Goal: Task Accomplishment & Management: Complete application form

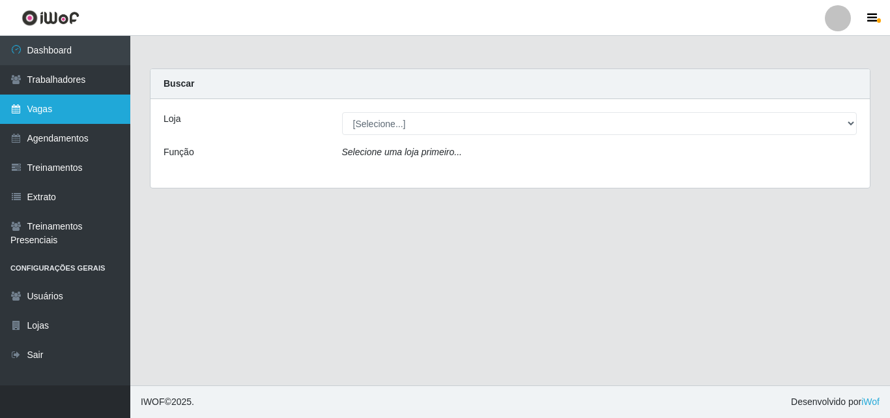
click at [42, 110] on link "Vagas" at bounding box center [65, 109] width 130 height 29
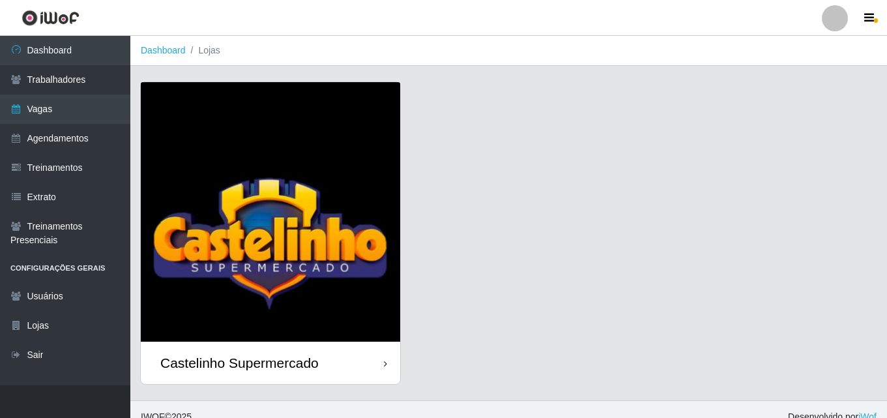
click at [208, 360] on div "Castelinho Supermercado" at bounding box center [239, 363] width 158 height 16
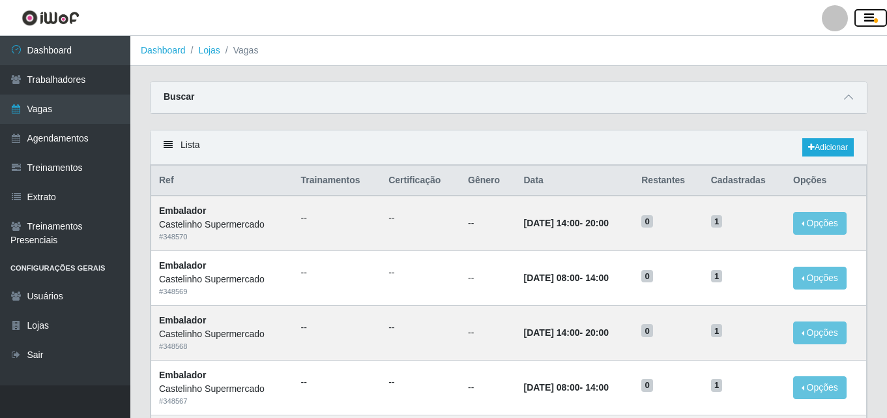
click at [866, 21] on icon "button" at bounding box center [869, 18] width 10 height 12
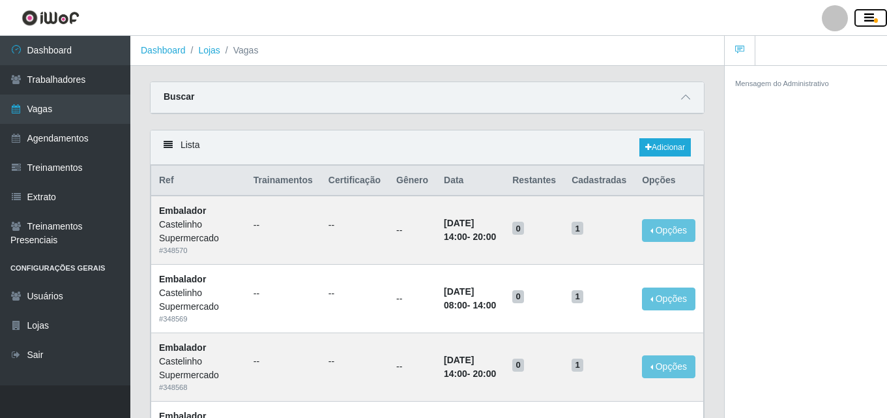
click at [866, 21] on icon "button" at bounding box center [869, 18] width 10 height 12
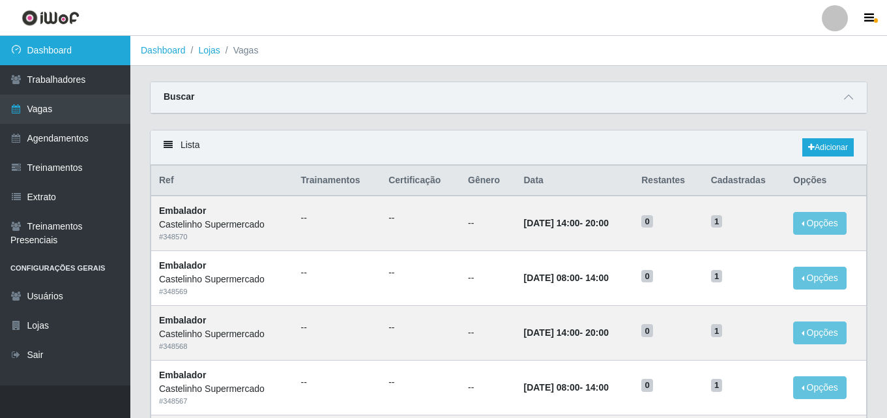
click at [39, 51] on link "Dashboard" at bounding box center [65, 50] width 130 height 29
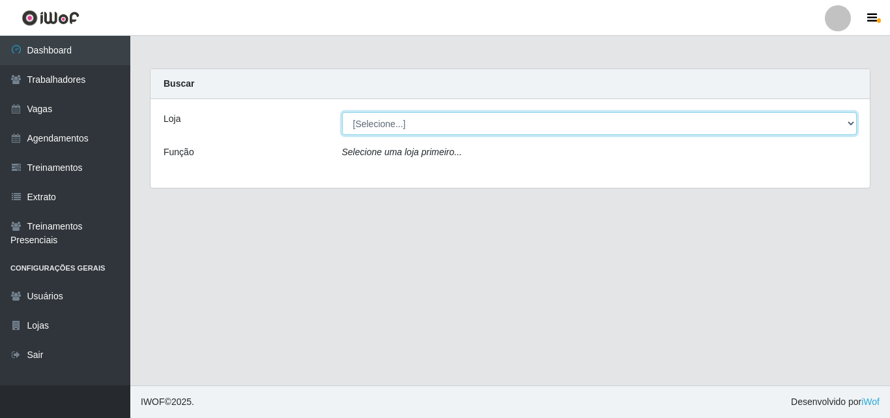
click at [843, 127] on select "[Selecione...] Castelinho Supermercado" at bounding box center [600, 123] width 516 height 23
select select "377"
click at [342, 112] on select "[Selecione...] Castelinho Supermercado" at bounding box center [600, 123] width 516 height 23
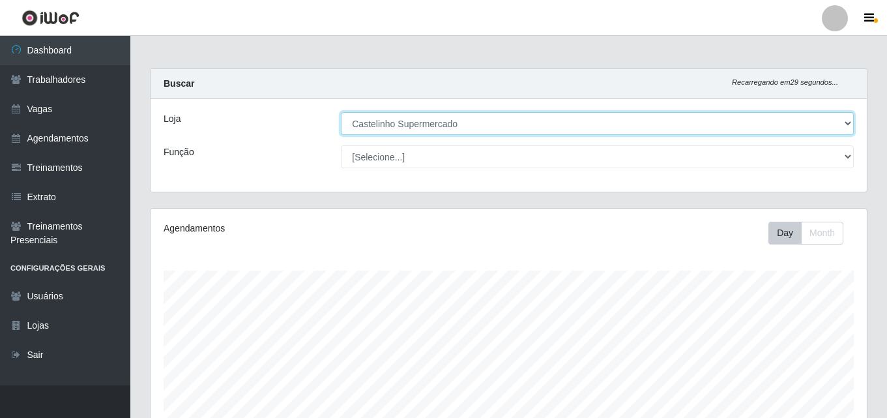
scroll to position [271, 716]
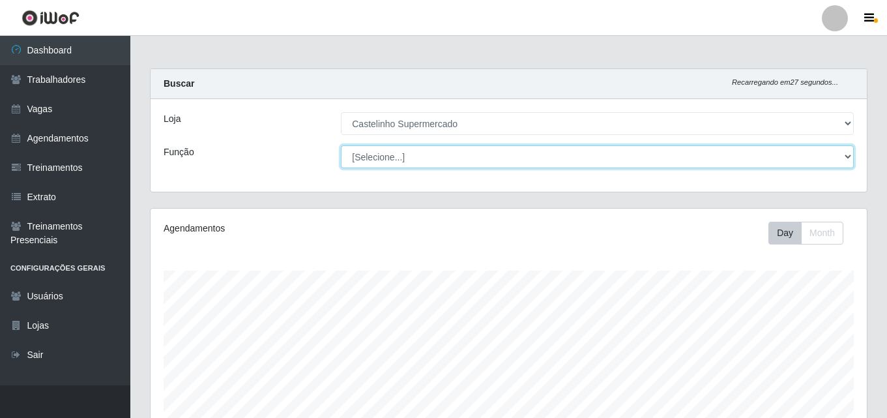
click at [465, 162] on select "[Selecione...] ASG ASG + ASG ++ Balconista de Açougue Balconista de Açougue + B…" at bounding box center [597, 156] width 513 height 23
select select "1"
click at [341, 145] on select "[Selecione...] ASG ASG + ASG ++ Balconista de Açougue Balconista de Açougue + B…" at bounding box center [597, 156] width 513 height 23
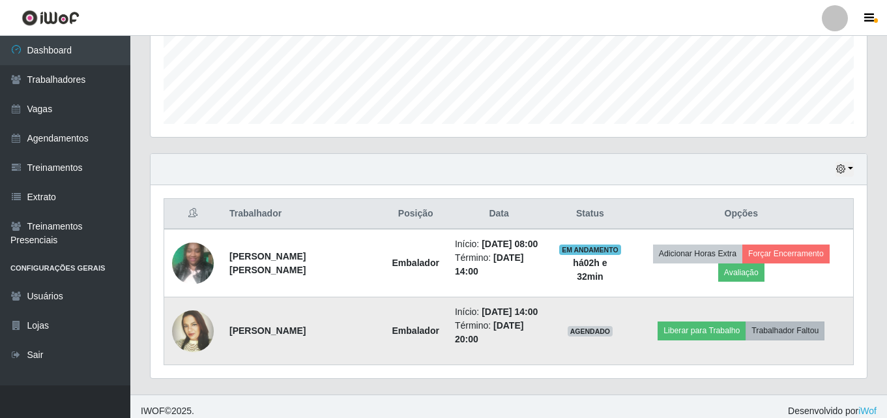
scroll to position [351, 0]
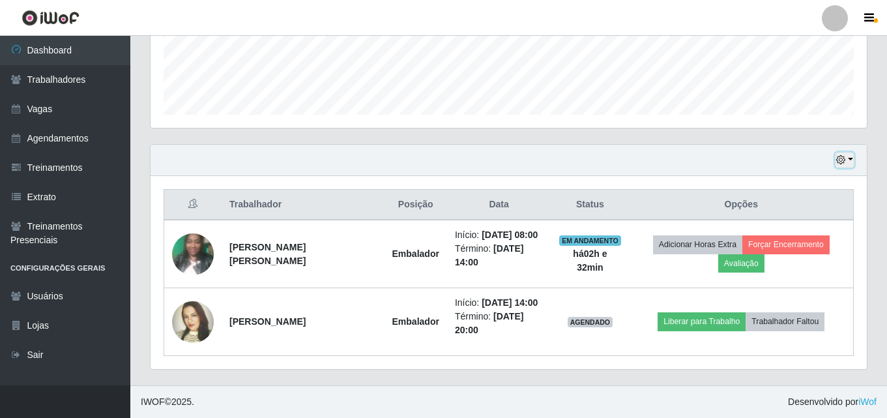
click at [846, 161] on button "button" at bounding box center [845, 160] width 18 height 15
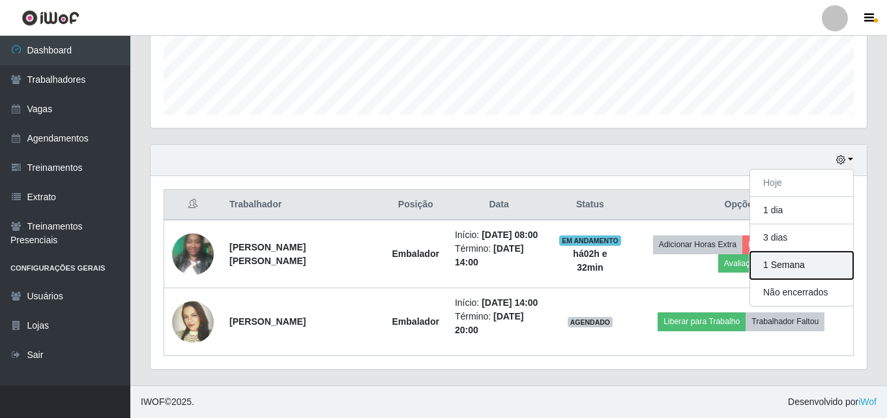
click at [791, 266] on button "1 Semana" at bounding box center [801, 265] width 103 height 27
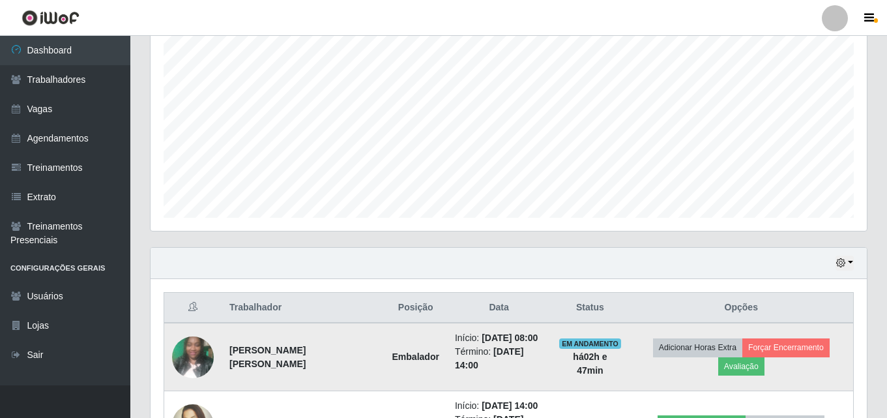
scroll to position [456, 0]
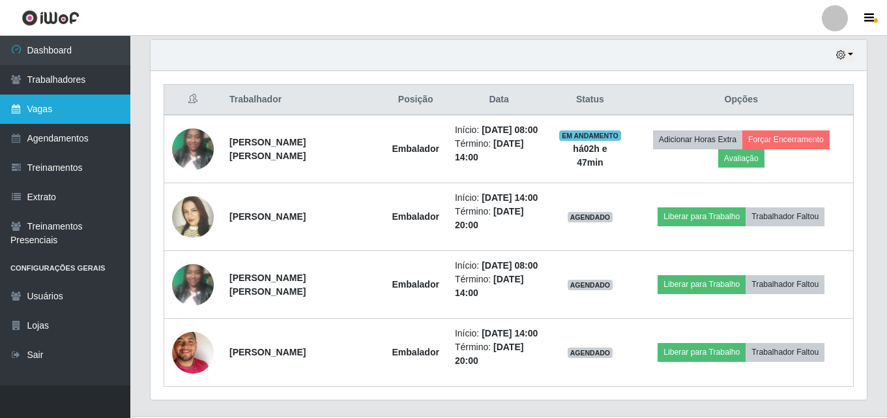
click at [62, 101] on link "Vagas" at bounding box center [65, 109] width 130 height 29
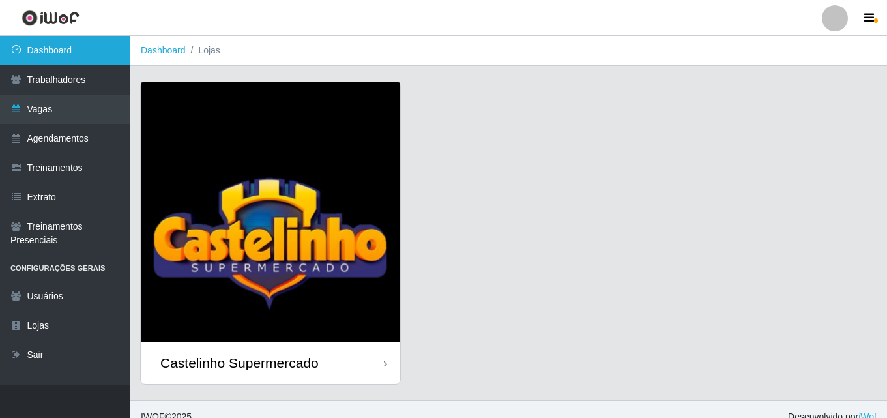
click at [78, 51] on link "Dashboard" at bounding box center [65, 50] width 130 height 29
